Goal: Task Accomplishment & Management: Use online tool/utility

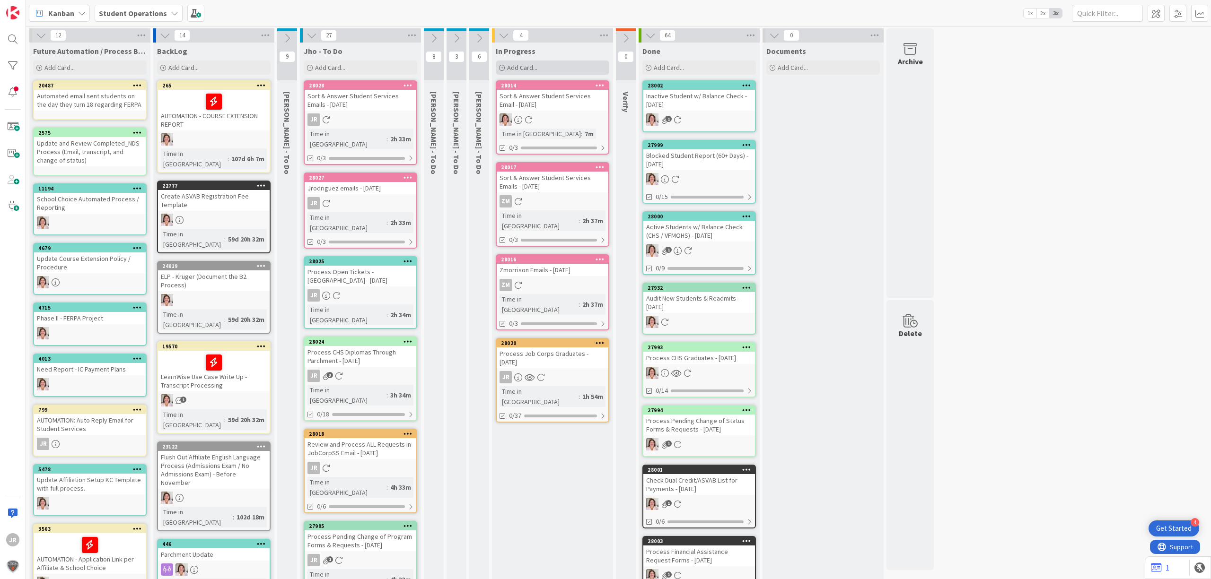
click at [563, 61] on div "Add Card..." at bounding box center [552, 68] width 113 height 14
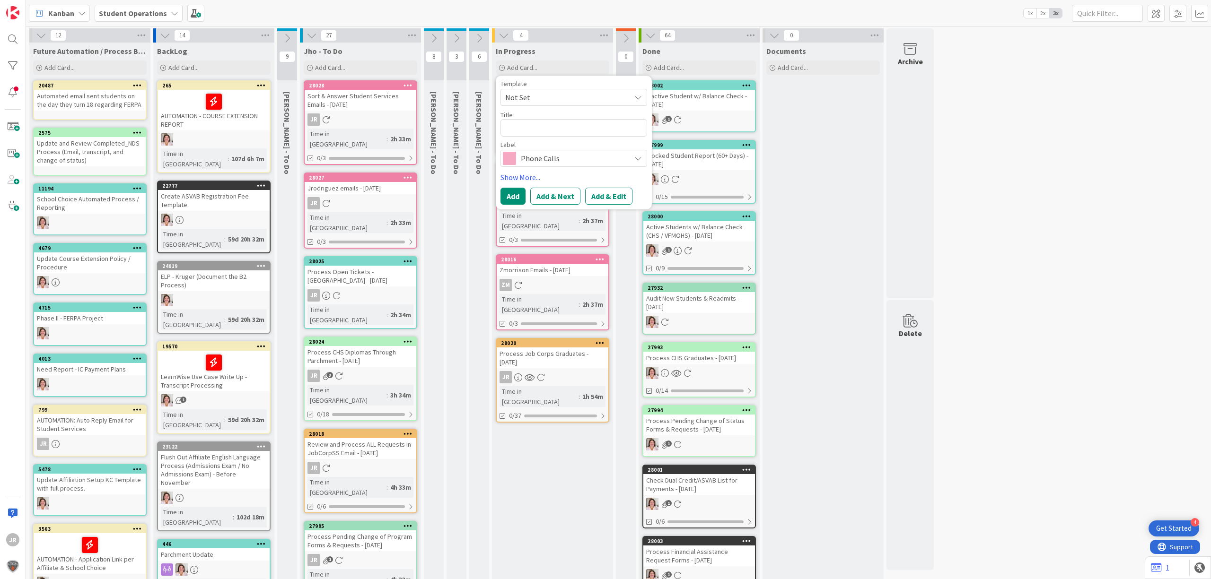
click at [574, 97] on span "Not Set" at bounding box center [564, 97] width 118 height 12
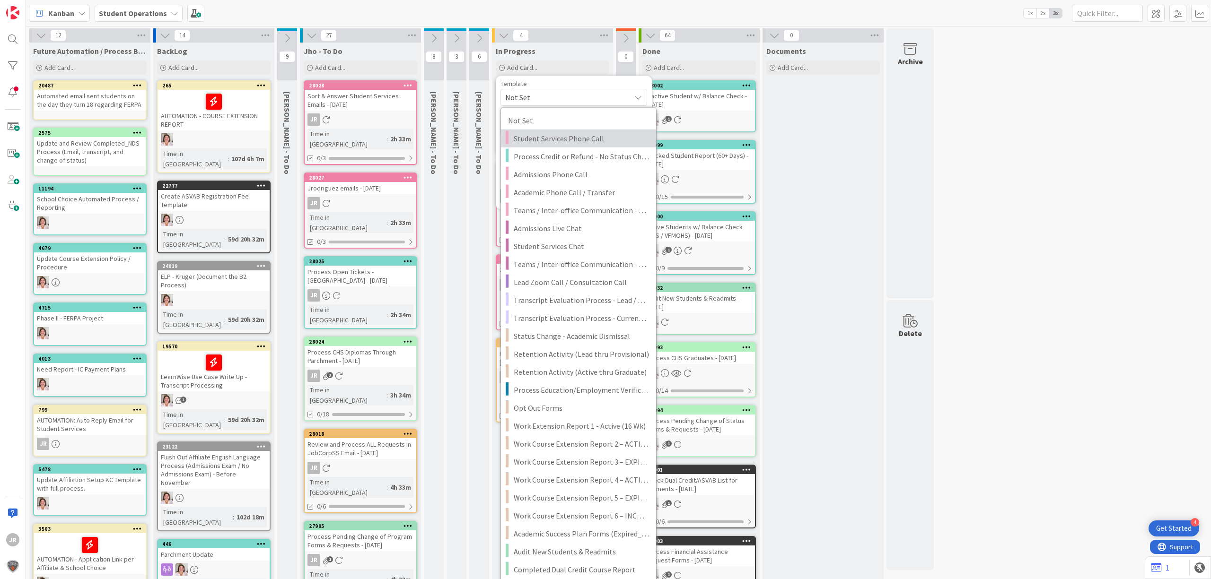
click at [581, 135] on span "Student Services Phone Call" at bounding box center [581, 138] width 135 height 12
type textarea "x"
type textarea "Student Services Phone Call"
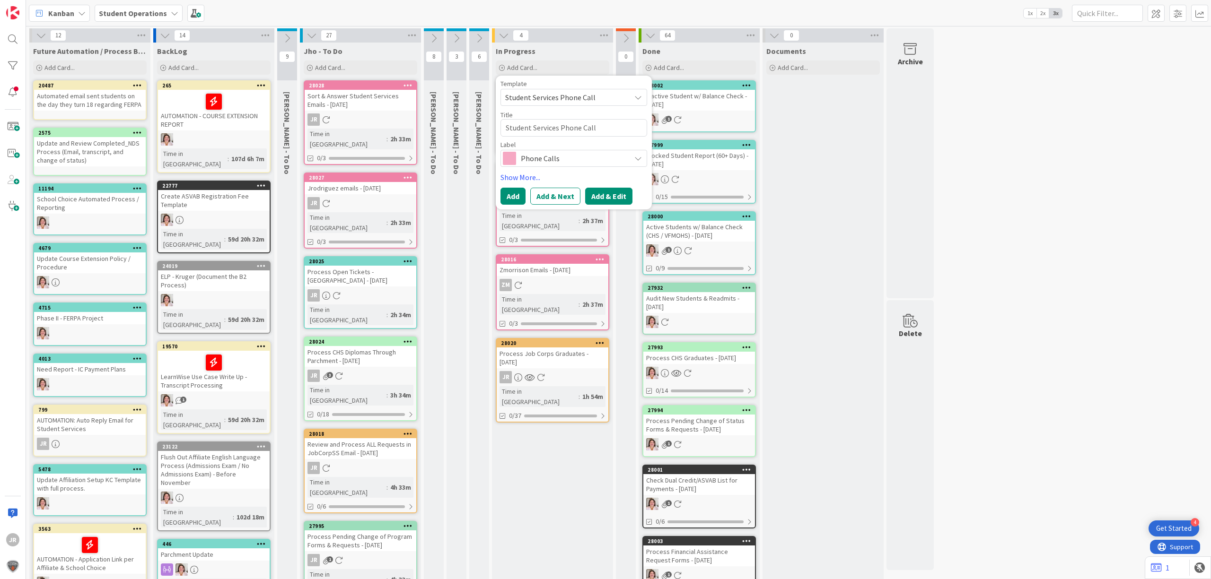
click at [616, 195] on button "Add & Edit" at bounding box center [608, 196] width 47 height 17
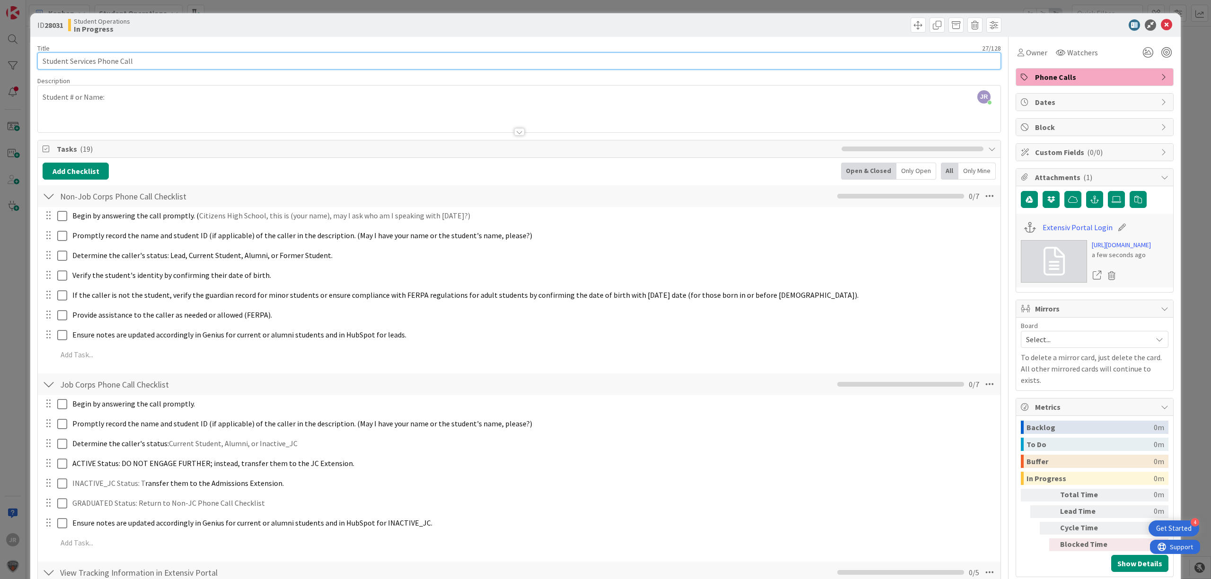
click at [258, 61] on input "Student Services Phone Call" at bounding box center [518, 60] width 963 height 17
type input "Student Services Phone Call - [PERSON_NAME]"
click at [1026, 48] on span "Owner" at bounding box center [1036, 52] width 21 height 11
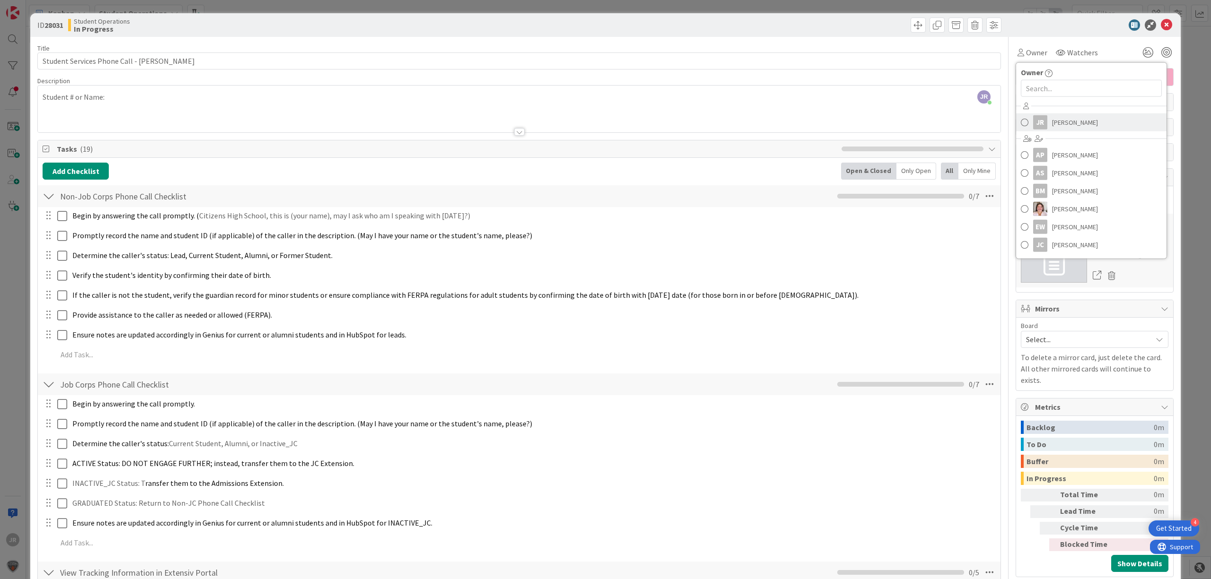
click at [1052, 122] on span "[PERSON_NAME]" at bounding box center [1075, 122] width 46 height 14
